Goal: Task Accomplishment & Management: Complete application form

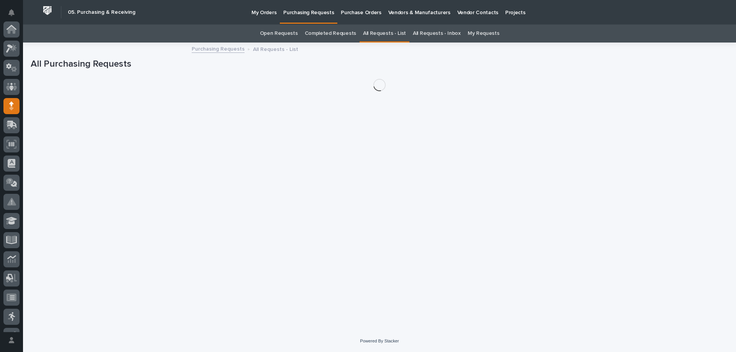
scroll to position [77, 0]
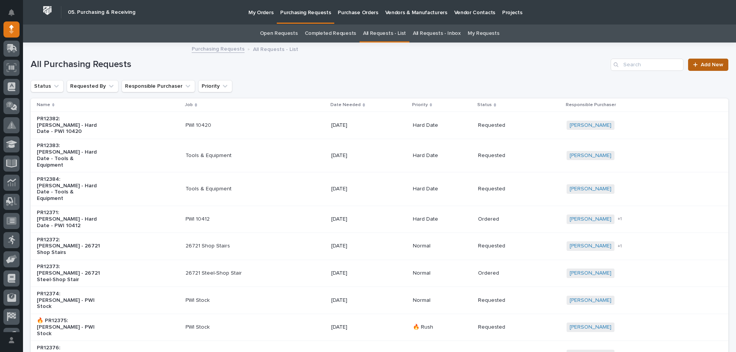
click at [701, 62] on span "Add New" at bounding box center [712, 64] width 23 height 5
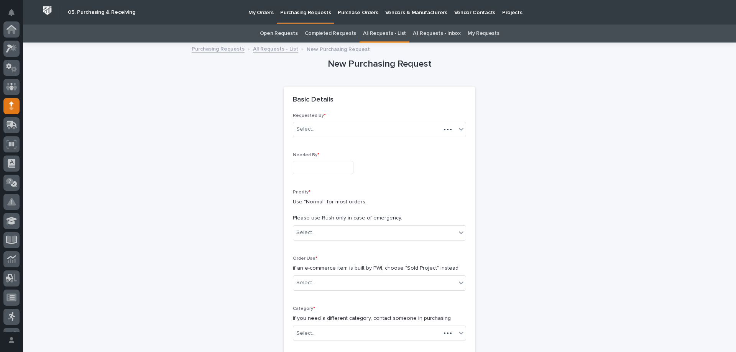
scroll to position [77, 0]
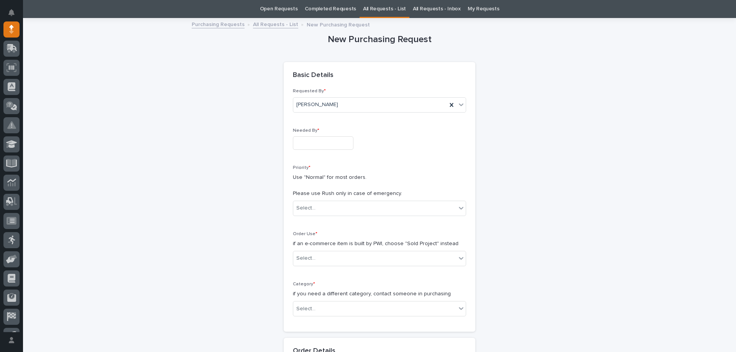
click at [311, 149] on input "text" at bounding box center [323, 143] width 61 height 13
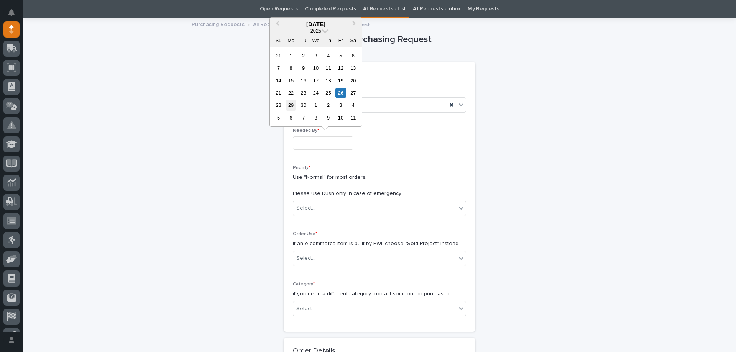
click at [293, 104] on div "29" at bounding box center [291, 105] width 10 height 10
type input "**********"
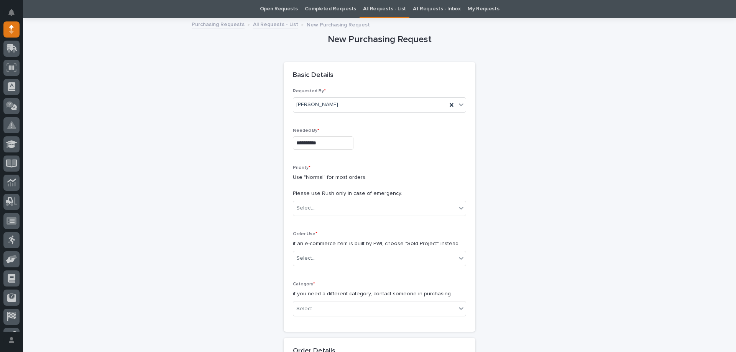
scroll to position [101, 0]
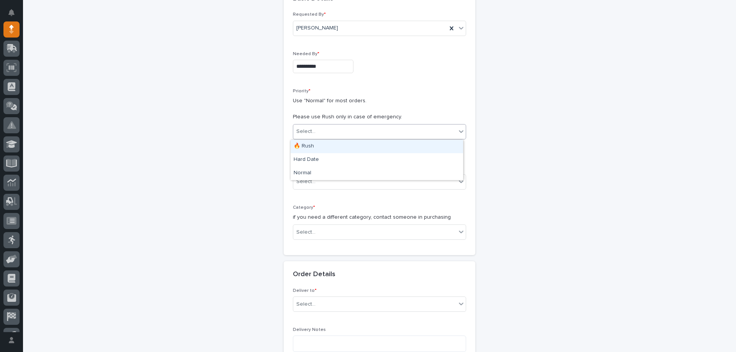
click at [316, 132] on input "text" at bounding box center [316, 131] width 1 height 7
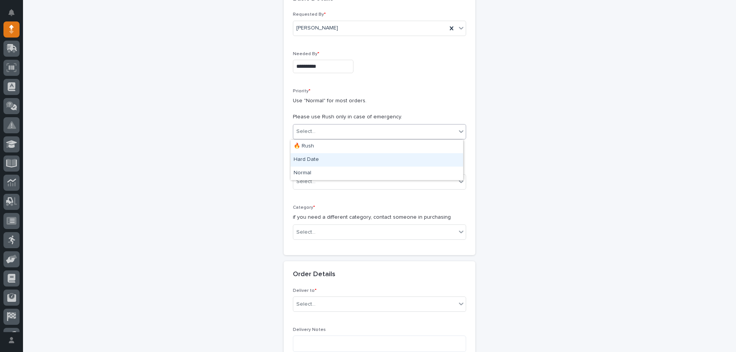
click at [300, 162] on div "Hard Date" at bounding box center [377, 159] width 173 height 13
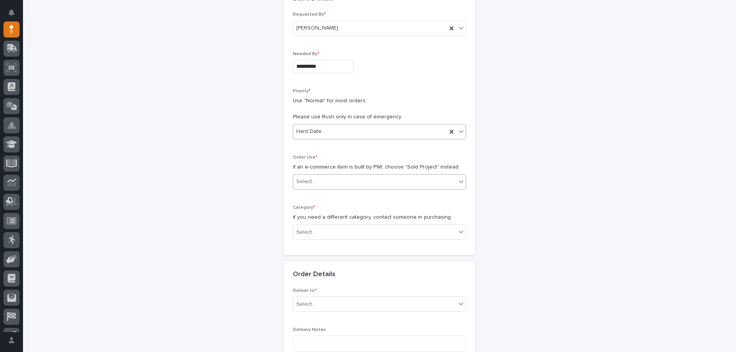
click at [305, 185] on div "Select..." at bounding box center [305, 182] width 19 height 8
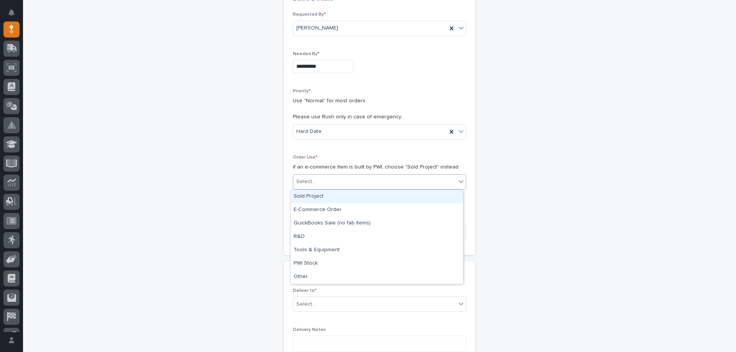
click at [306, 193] on div "Sold Project" at bounding box center [377, 196] width 173 height 13
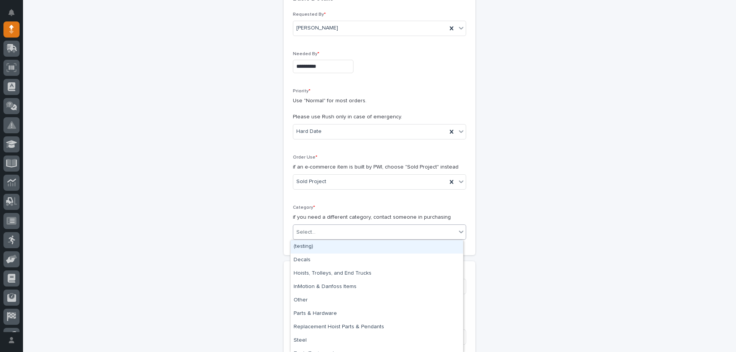
click at [305, 229] on div "Select..." at bounding box center [305, 233] width 19 height 8
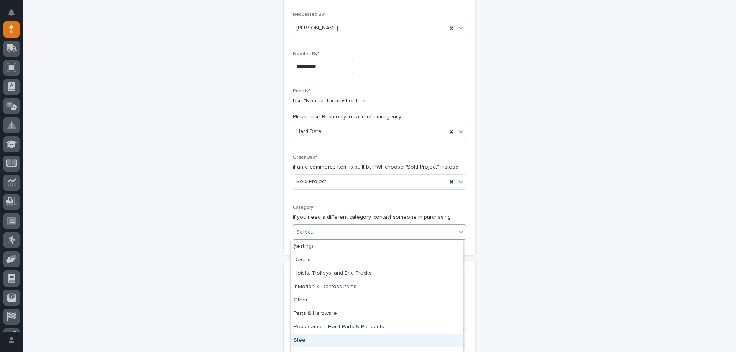
click at [322, 334] on div "Steel" at bounding box center [377, 340] width 173 height 13
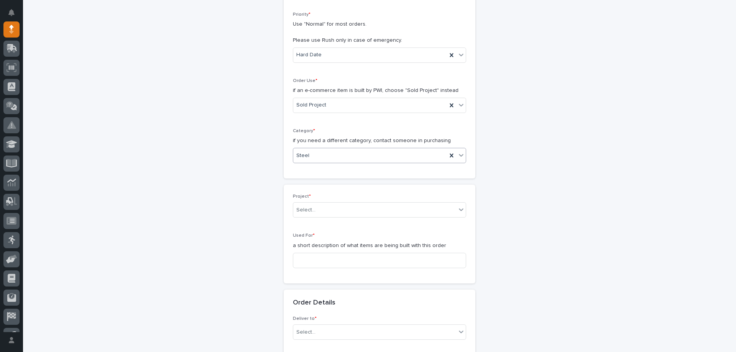
scroll to position [255, 0]
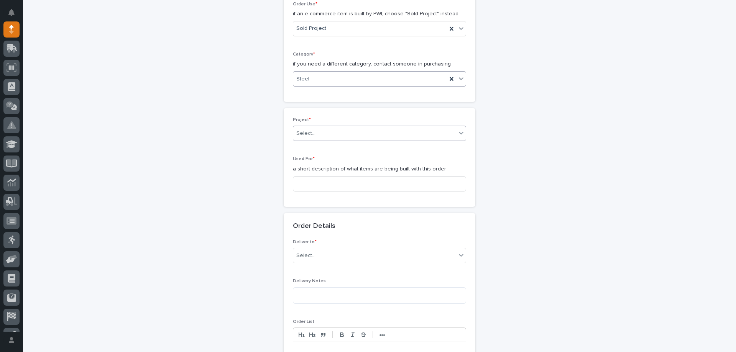
click at [320, 134] on div "Select..." at bounding box center [374, 133] width 163 height 13
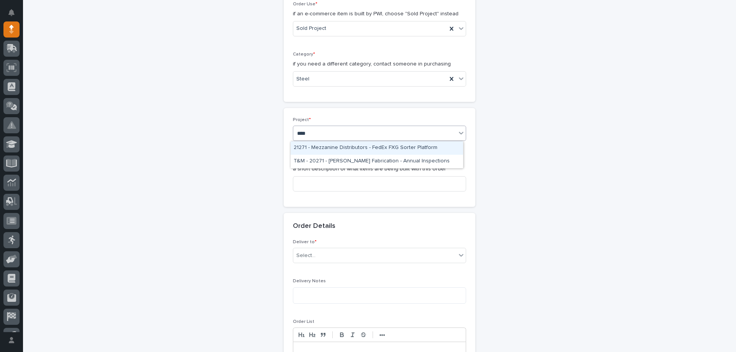
type input "*****"
click at [328, 148] on div "27196 - Stair Zone - Chief Agriculture - IA - Straight" at bounding box center [377, 148] width 173 height 13
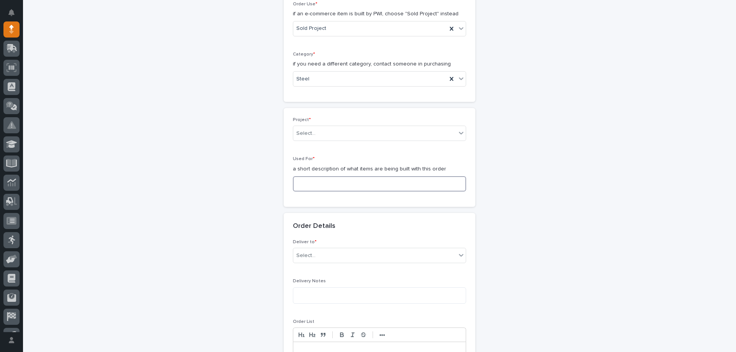
click at [321, 176] on input at bounding box center [379, 183] width 173 height 15
type input "Stringers"
click at [339, 259] on div "Select..." at bounding box center [374, 256] width 163 height 13
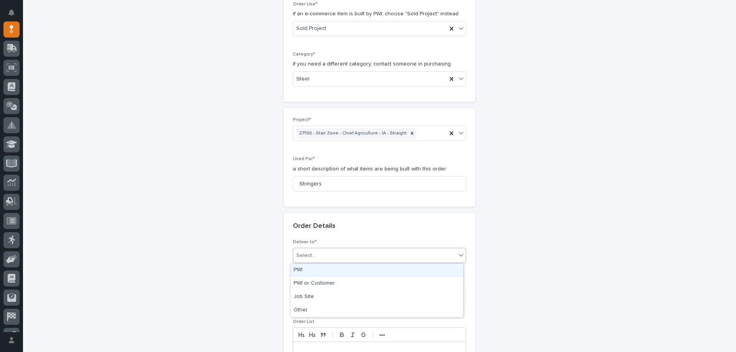
click at [311, 271] on div "PWI" at bounding box center [377, 270] width 173 height 13
click at [319, 298] on textarea at bounding box center [379, 296] width 173 height 16
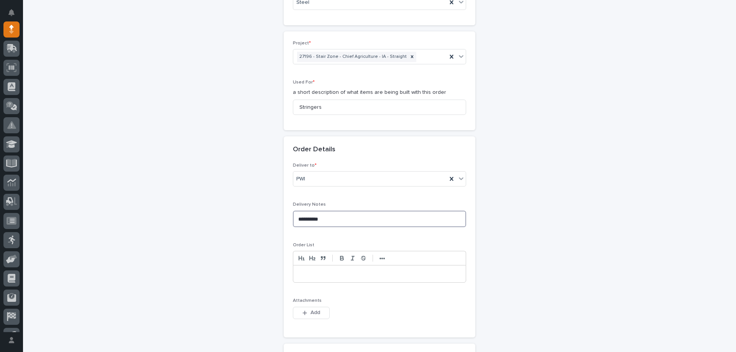
scroll to position [370, 0]
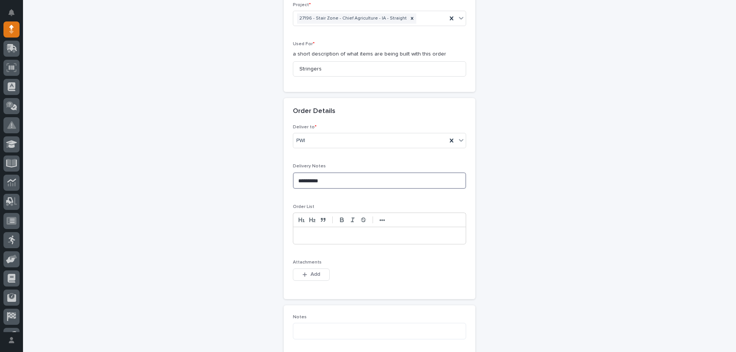
type textarea "**********"
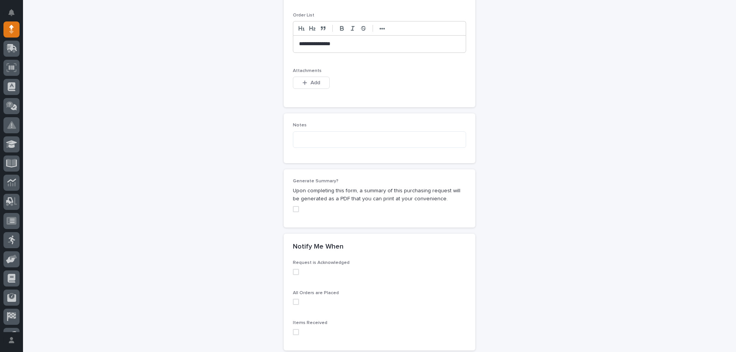
scroll to position [638, 0]
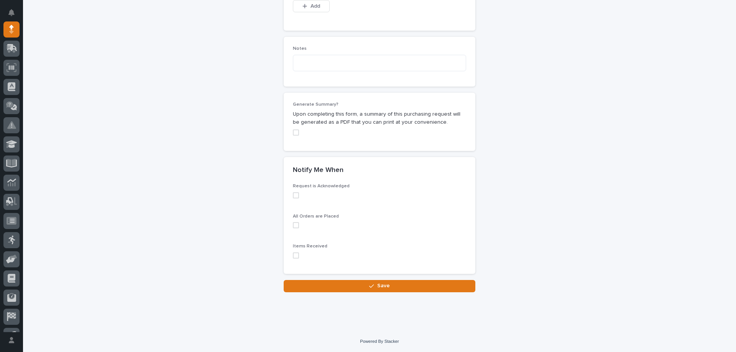
click at [294, 196] on span at bounding box center [296, 196] width 6 height 6
click at [293, 223] on span at bounding box center [296, 225] width 6 height 6
click at [296, 255] on span at bounding box center [296, 256] width 6 height 6
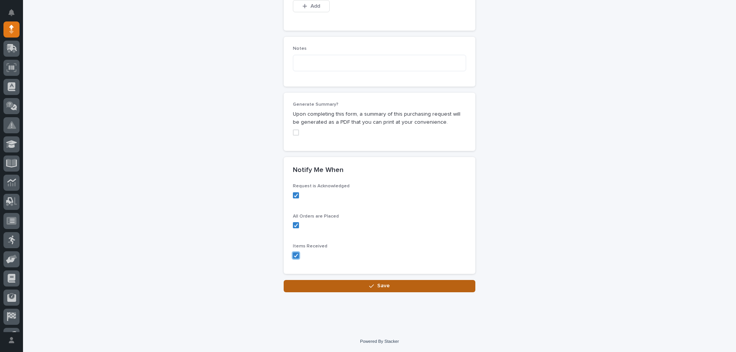
click at [376, 290] on button "Save" at bounding box center [380, 286] width 192 height 12
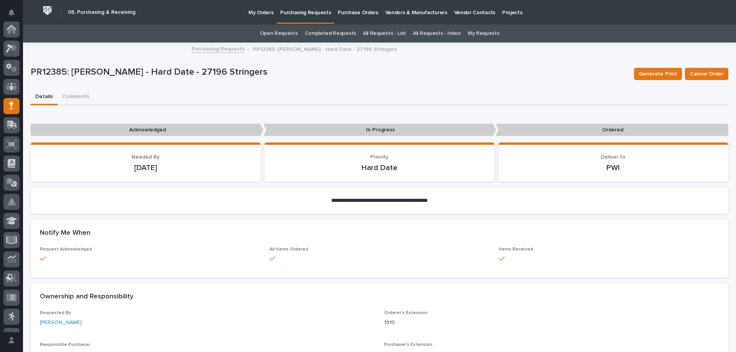
scroll to position [77, 0]
